Goal: Leave review/rating: Share an evaluation or opinion about a product, service, or content

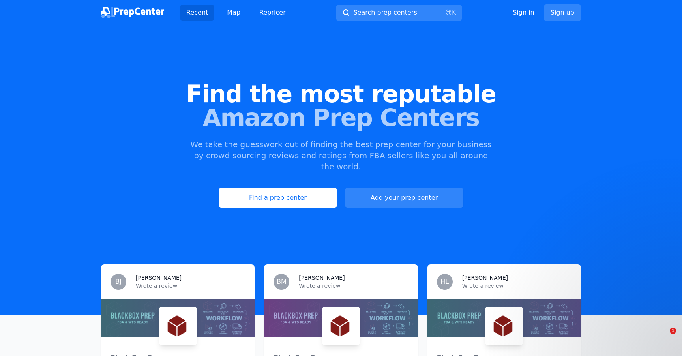
scroll to position [196, 0]
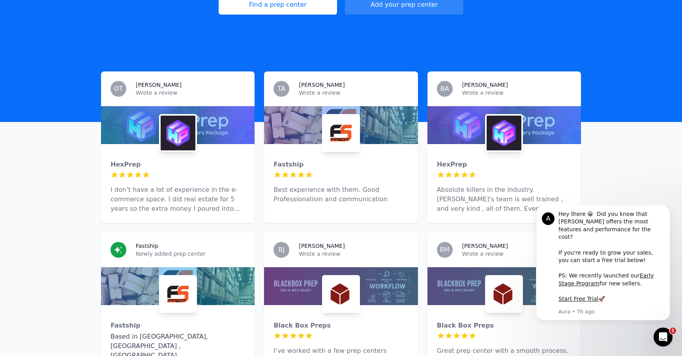
scroll to position [198, 0]
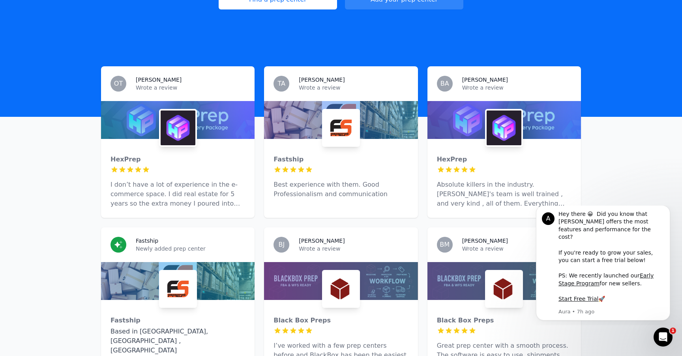
click at [184, 110] on img at bounding box center [178, 127] width 35 height 35
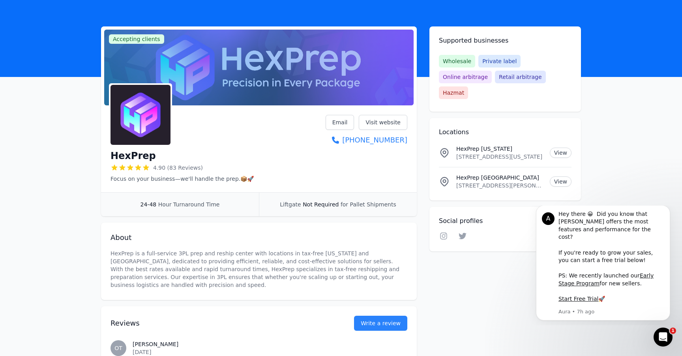
scroll to position [92, 0]
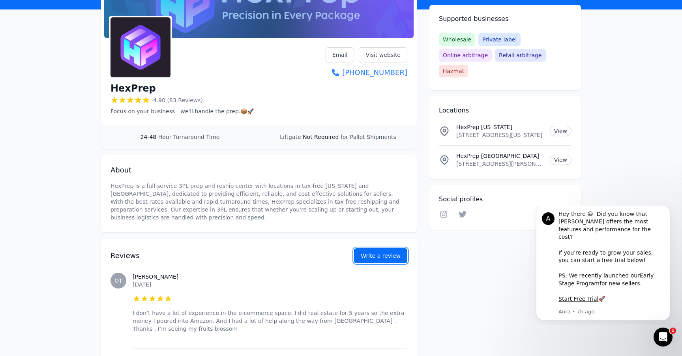
click at [363, 251] on link "Write a review" at bounding box center [380, 255] width 53 height 15
